Goal: Information Seeking & Learning: Learn about a topic

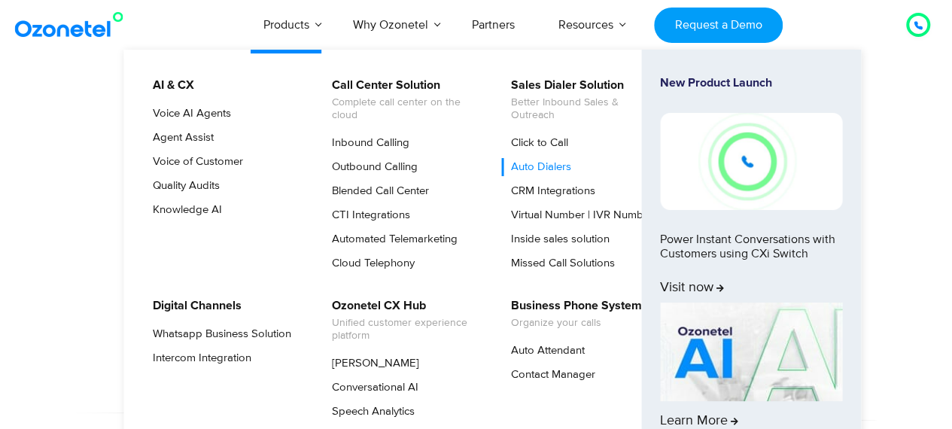
click at [546, 168] on link "Auto Dialers" at bounding box center [537, 167] width 72 height 18
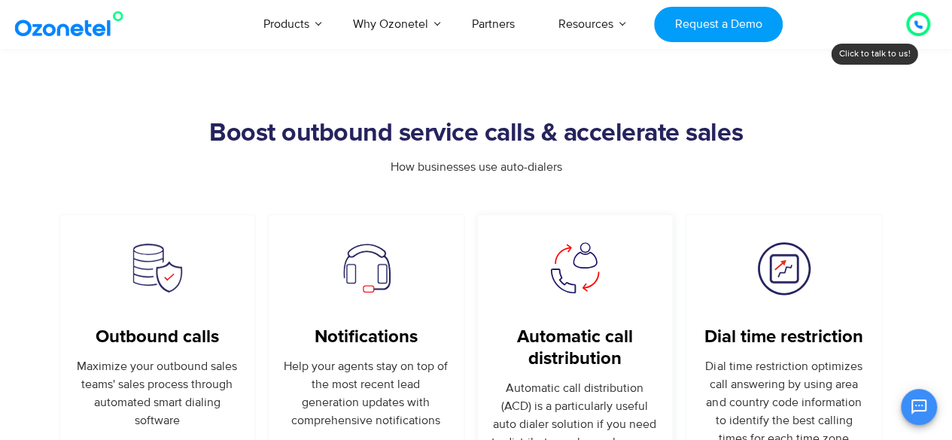
scroll to position [903, 0]
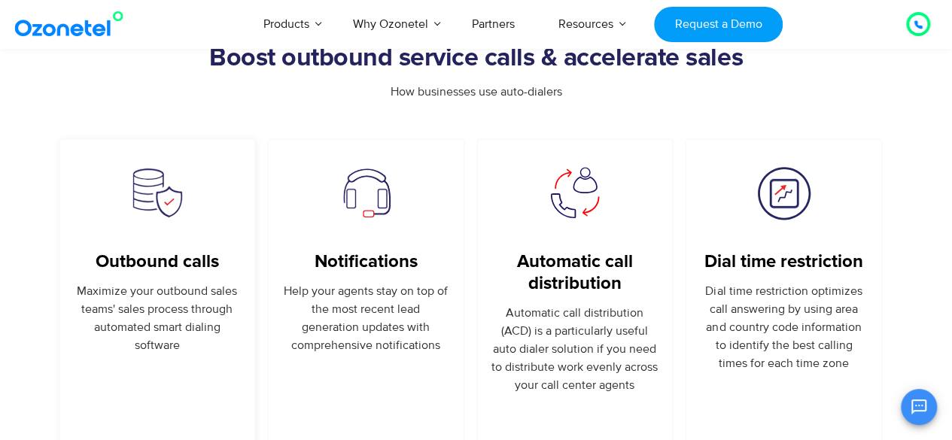
click at [161, 195] on img at bounding box center [157, 193] width 64 height 56
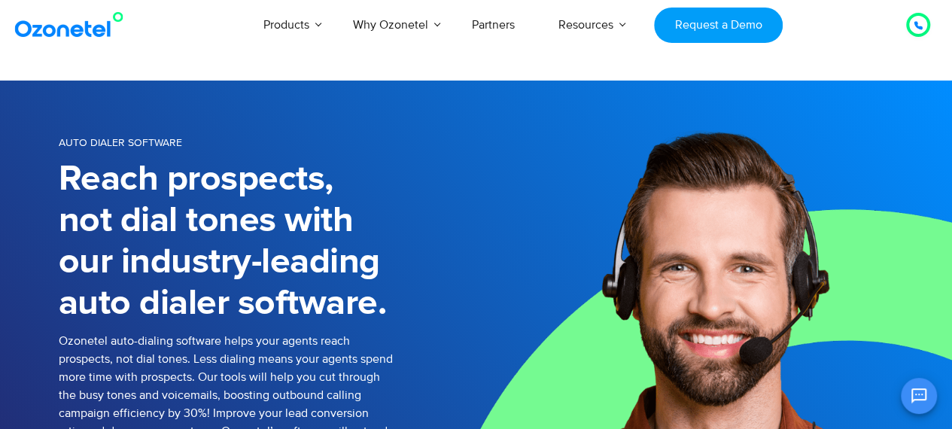
click at [918, 23] on icon at bounding box center [918, 25] width 9 height 9
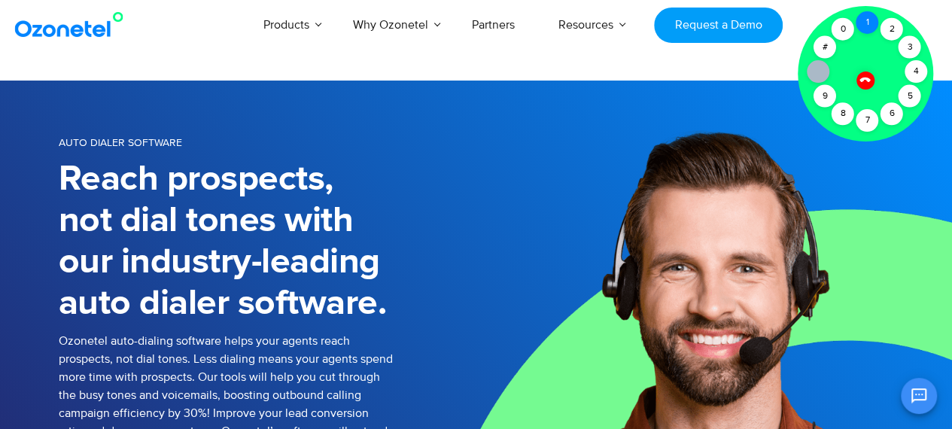
click at [867, 26] on div "1" at bounding box center [867, 22] width 23 height 23
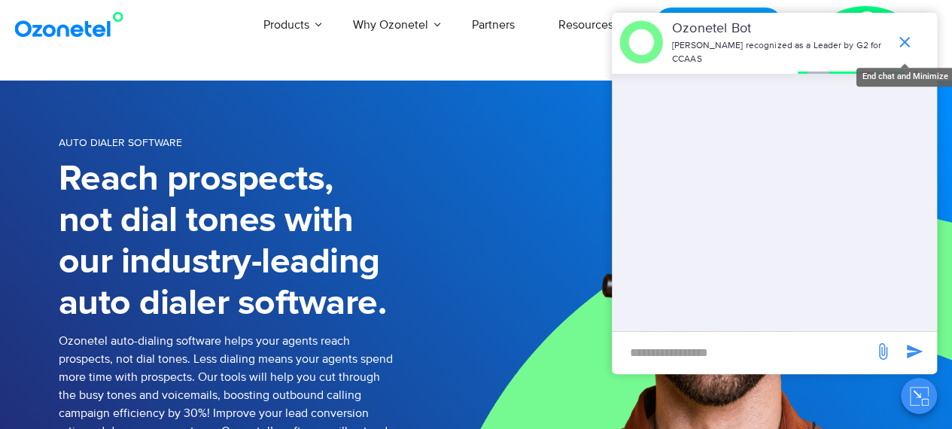
click at [909, 35] on icon "end chat or minimize" at bounding box center [905, 42] width 18 height 18
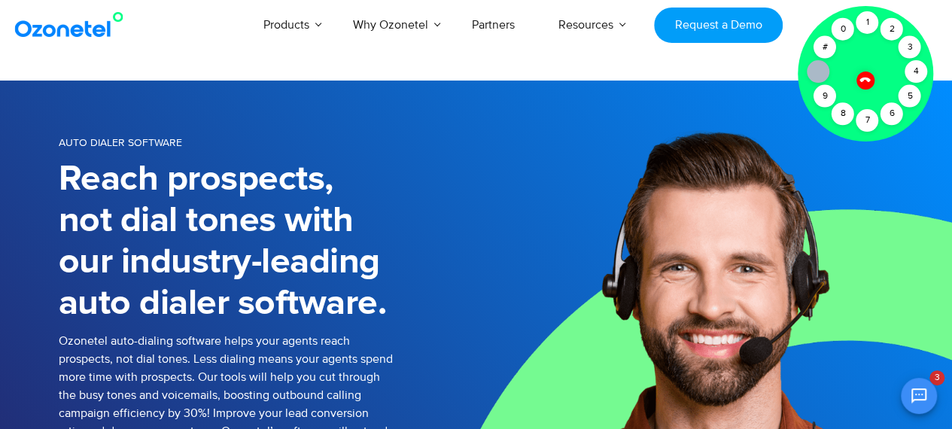
click at [866, 77] on icon at bounding box center [865, 79] width 13 height 13
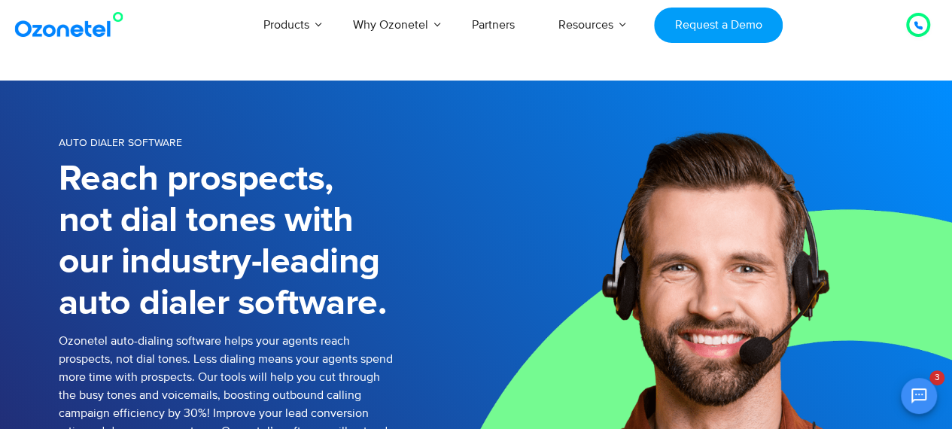
click at [926, 392] on icon "Open chat" at bounding box center [919, 396] width 18 height 18
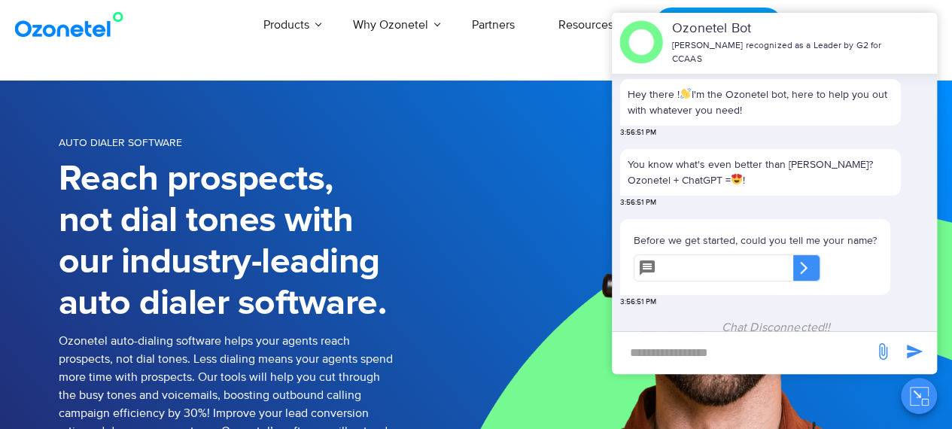
click at [446, 281] on div "Reach prospects, not dial tones with our industry-leading auto dialer software." at bounding box center [268, 242] width 418 height 166
click at [914, 400] on icon "Close chat" at bounding box center [919, 396] width 19 height 19
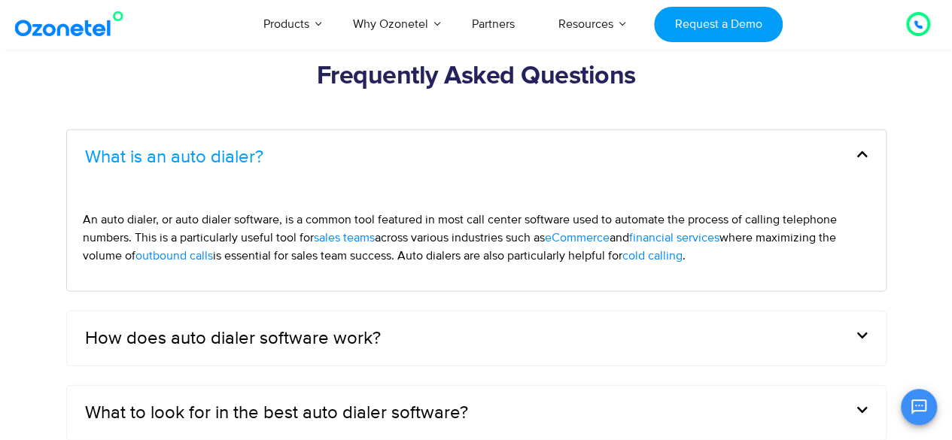
scroll to position [4484, 0]
